Goal: Find specific page/section: Find specific page/section

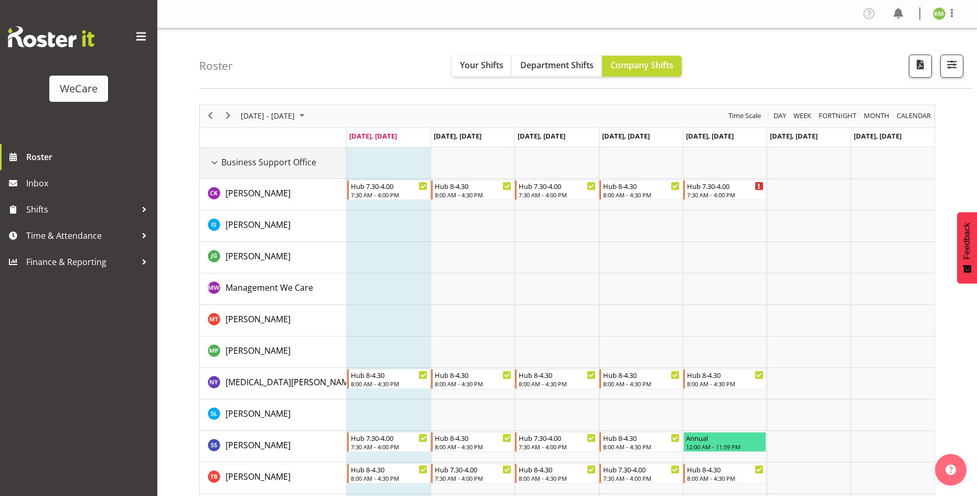
click at [229, 167] on span "Business Support Office" at bounding box center [268, 162] width 95 height 13
click at [217, 165] on div "Business Support Office resource" at bounding box center [215, 163] width 14 height 14
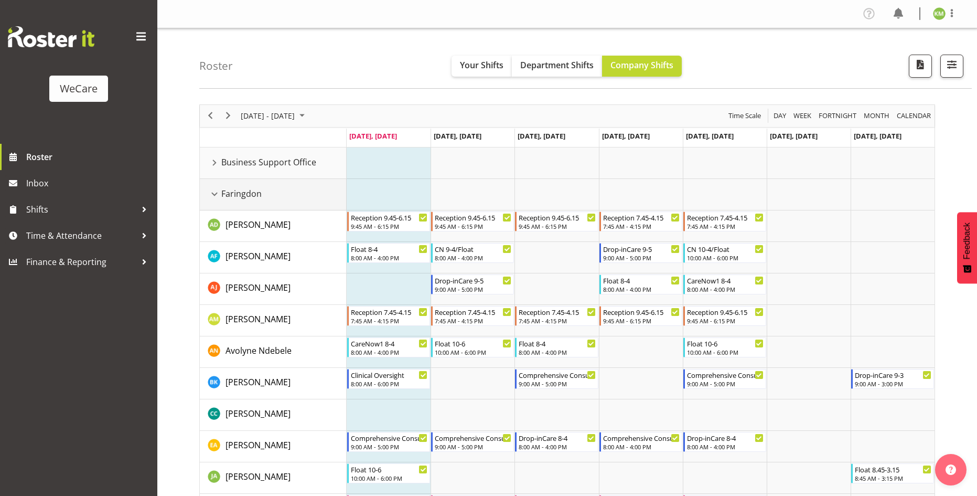
click at [213, 195] on div "Faringdon resource" at bounding box center [215, 194] width 14 height 14
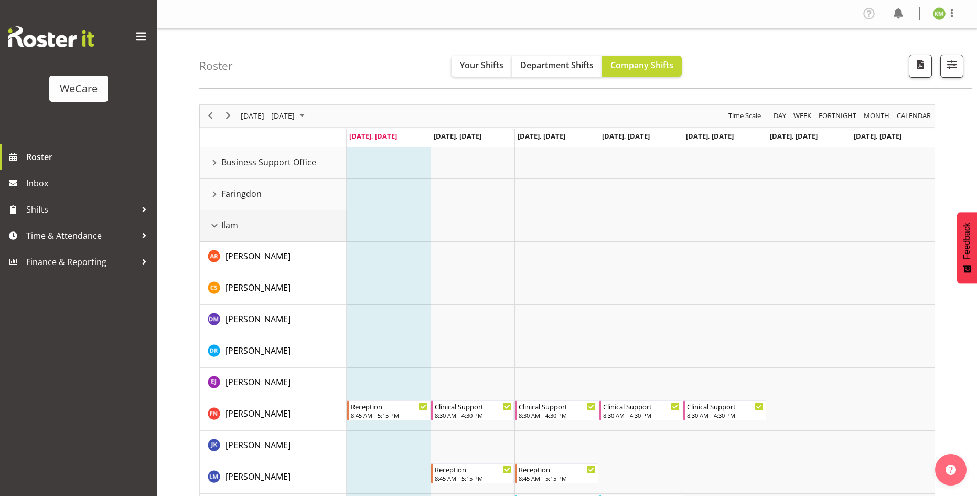
click at [221, 220] on div "Ilam resource" at bounding box center [215, 226] width 14 height 14
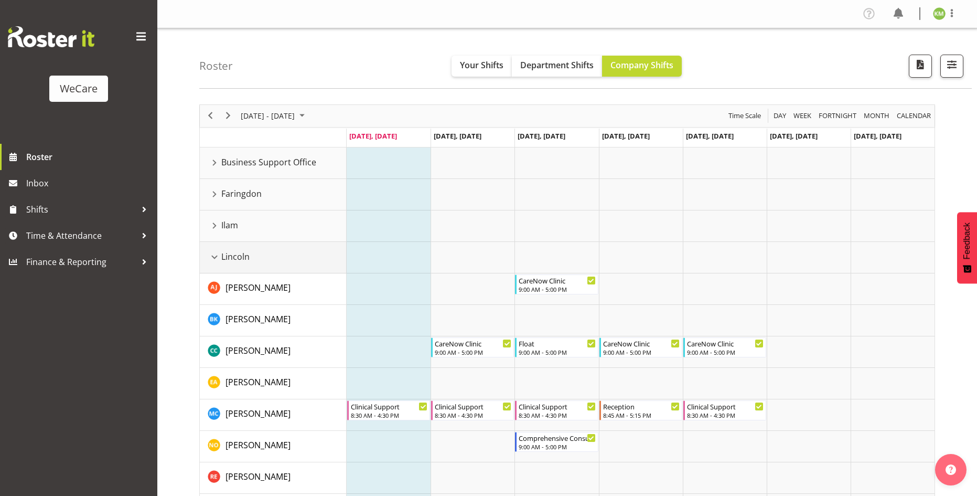
click at [211, 255] on div "Lincoln resource" at bounding box center [215, 257] width 14 height 14
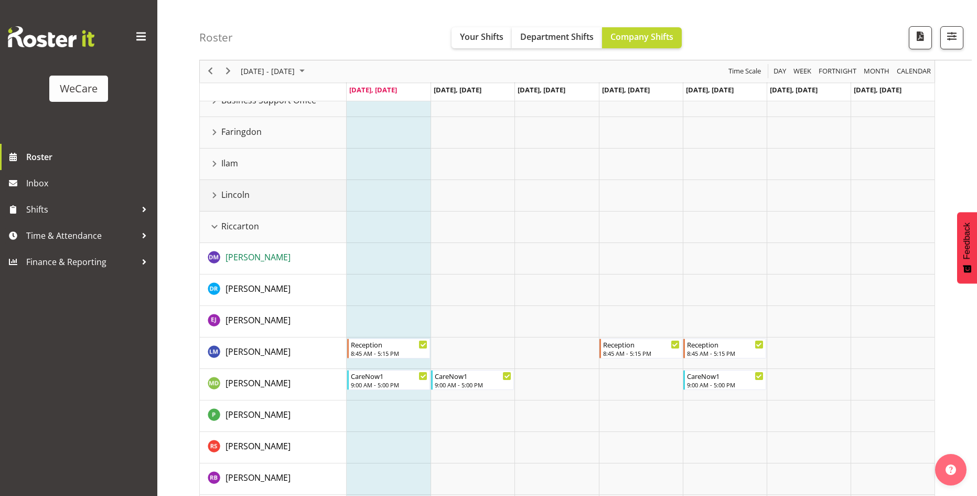
scroll to position [105, 0]
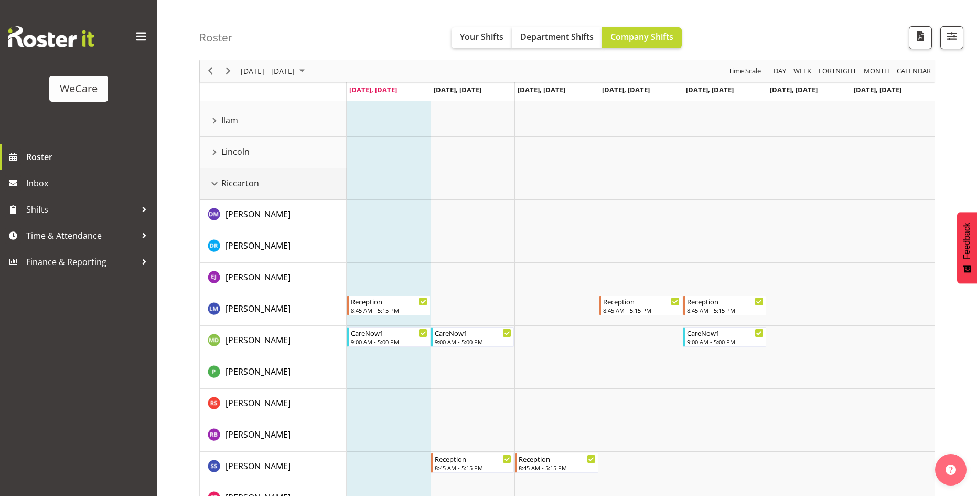
click at [211, 182] on div "Riccarton resource" at bounding box center [215, 184] width 14 height 14
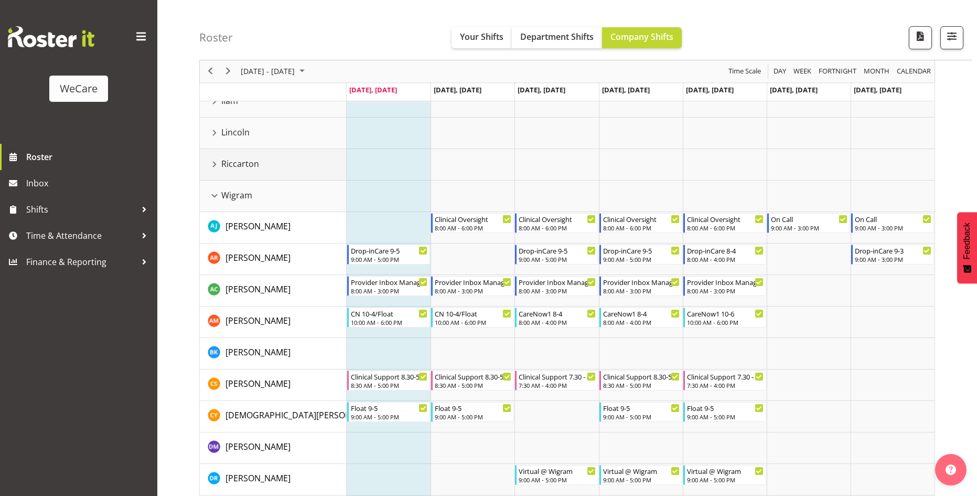
scroll to position [157, 0]
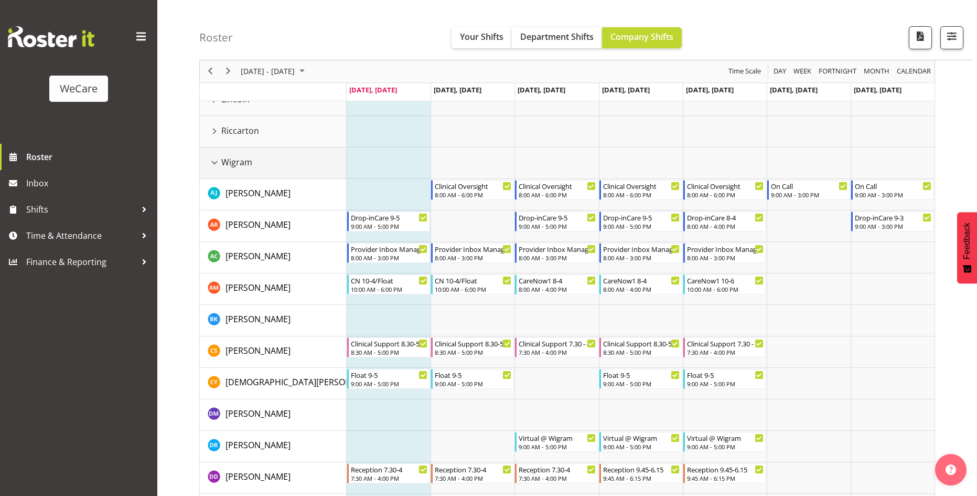
click at [216, 164] on div "Wigram resource" at bounding box center [215, 163] width 14 height 14
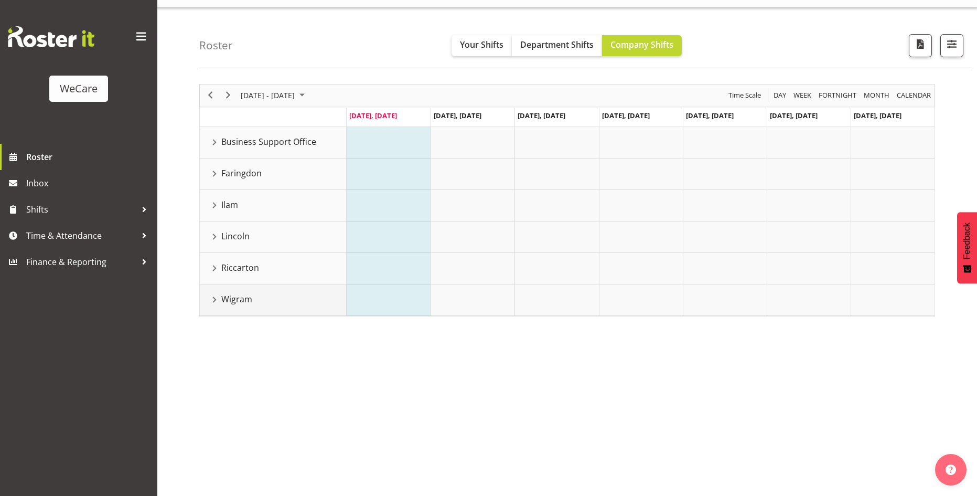
scroll to position [20, 0]
click at [216, 297] on div "Wigram resource" at bounding box center [215, 300] width 14 height 14
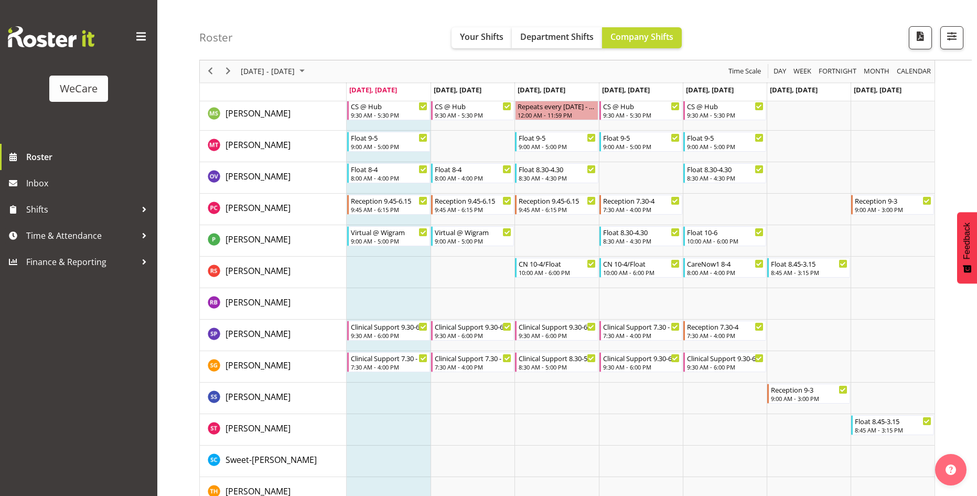
scroll to position [856, 0]
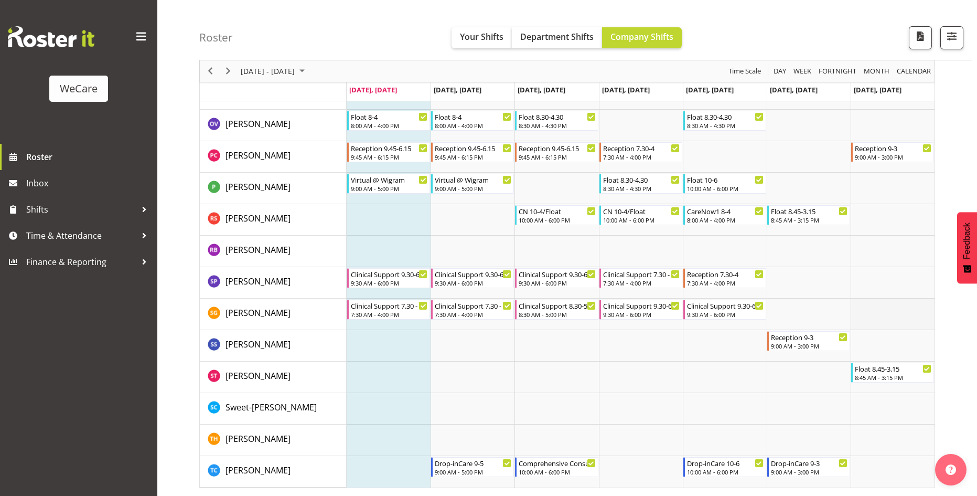
drag, startPoint x: 860, startPoint y: 307, endPoint x: 844, endPoint y: 324, distance: 23.0
